Goal: Check status: Check status

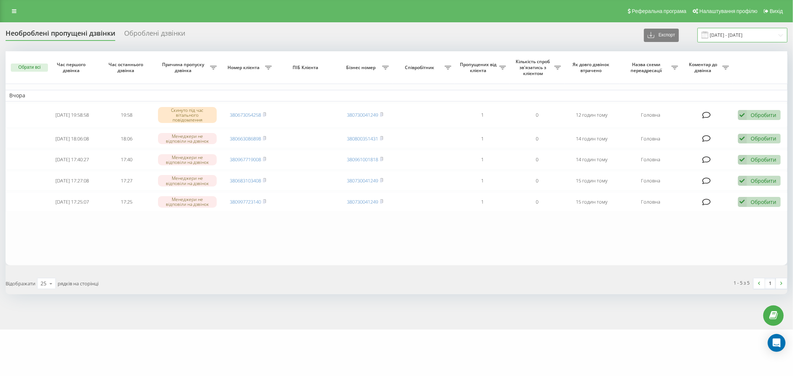
click at [753, 37] on input "19.09.2025 - 22.09.2025" at bounding box center [742, 35] width 90 height 14
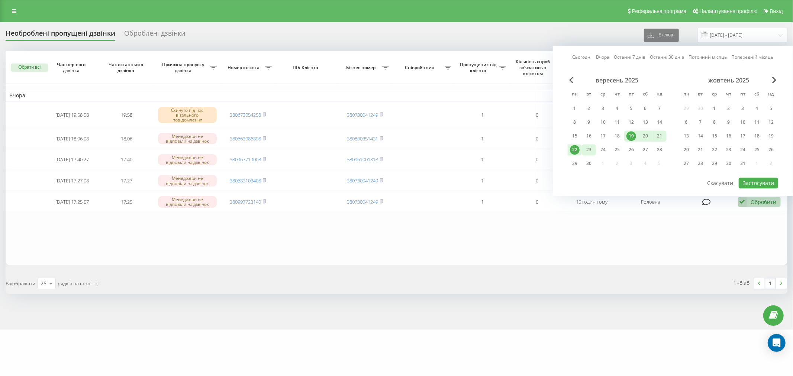
click at [583, 151] on div "23" at bounding box center [589, 149] width 14 height 11
click at [573, 151] on div "22" at bounding box center [575, 150] width 10 height 10
click at [762, 185] on button "Застосувати" at bounding box center [758, 183] width 39 height 11
type input "22.09.2025 - 23.09.2025"
